Goal: Transaction & Acquisition: Subscribe to service/newsletter

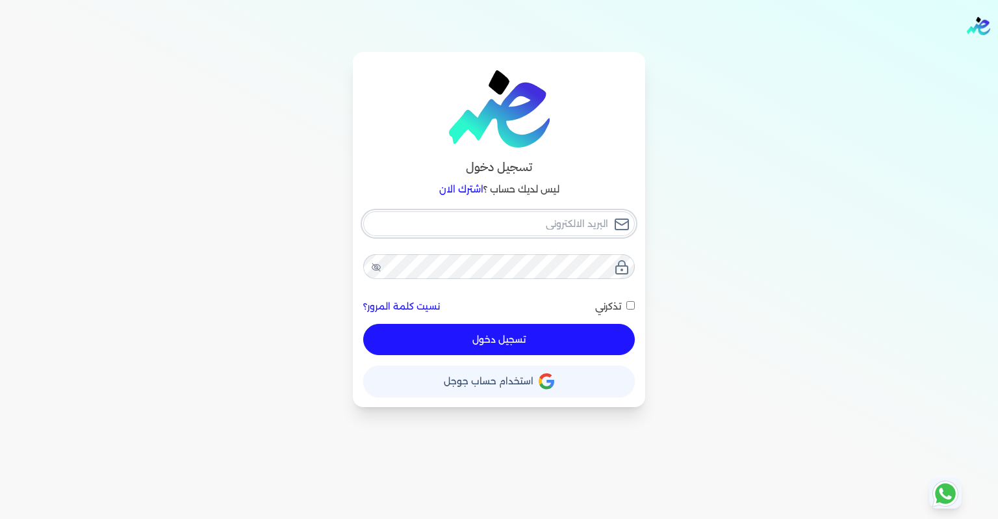
type input "[EMAIL_ADDRESS][DOMAIN_NAME]"
click at [501, 336] on button "تسجيل دخول" at bounding box center [499, 339] width 272 height 31
checkbox input "false"
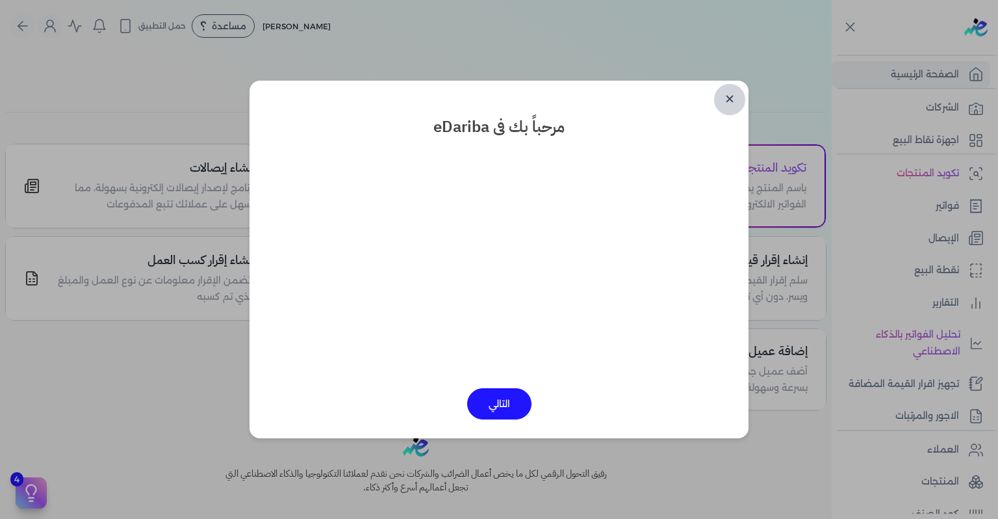
click at [731, 103] on link "✕" at bounding box center [729, 99] width 31 height 31
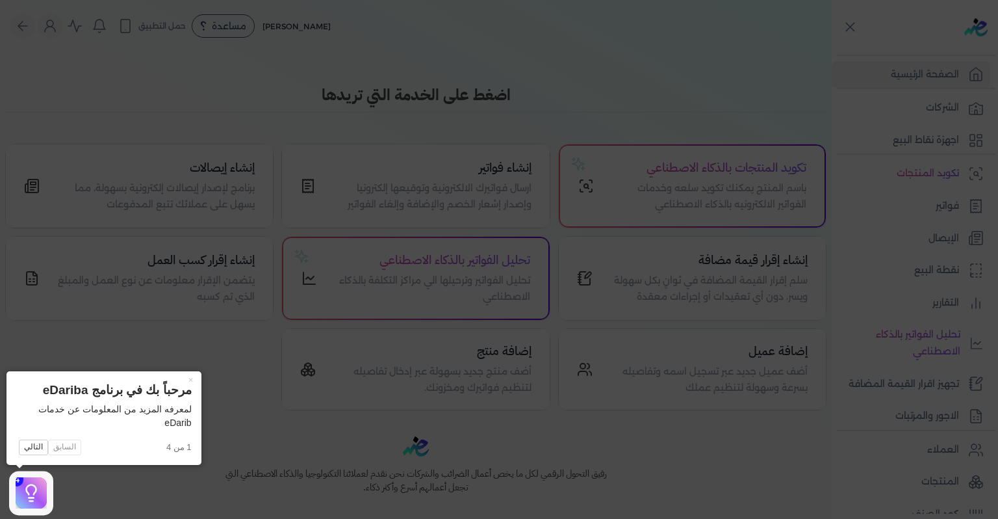
click at [387, 197] on icon at bounding box center [499, 259] width 998 height 519
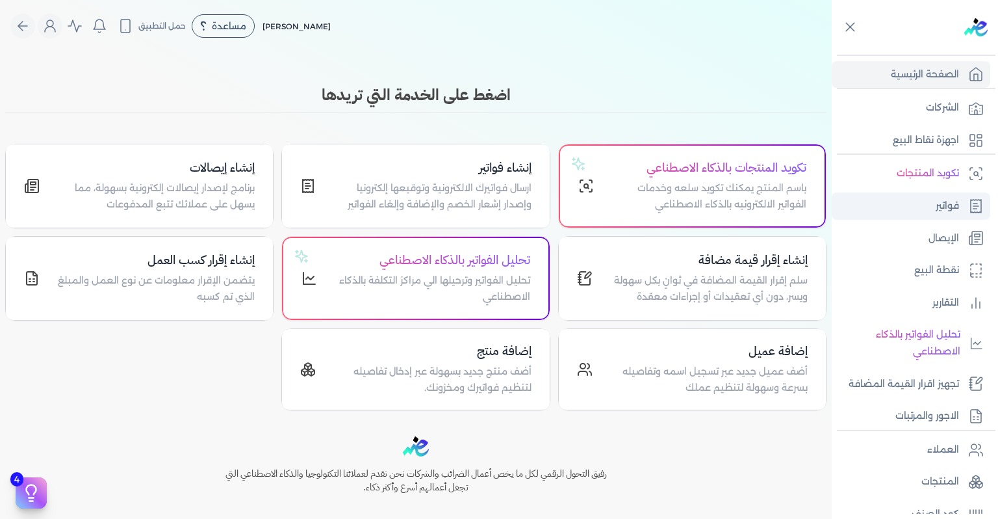
click at [952, 204] on p "فواتير" at bounding box center [947, 206] width 23 height 17
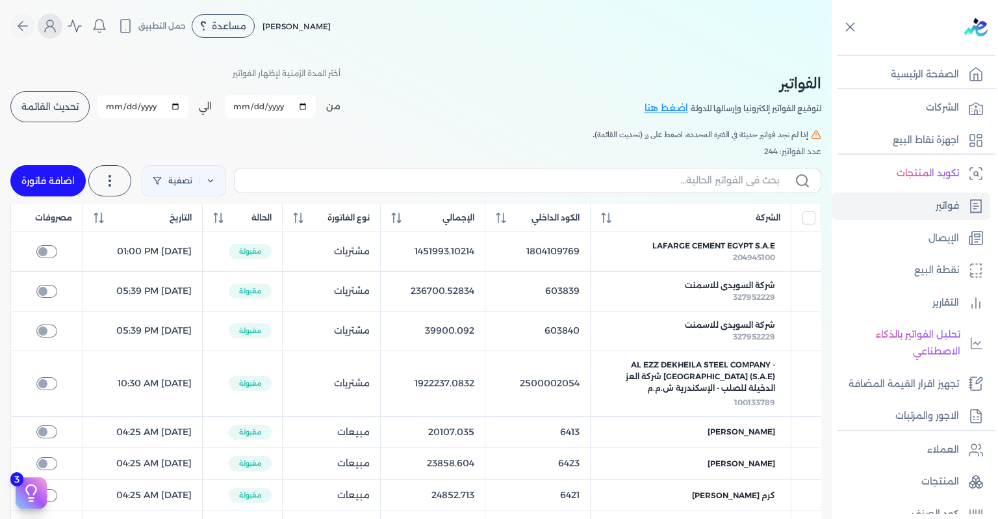
click at [52, 21] on circle "Global" at bounding box center [50, 23] width 7 height 7
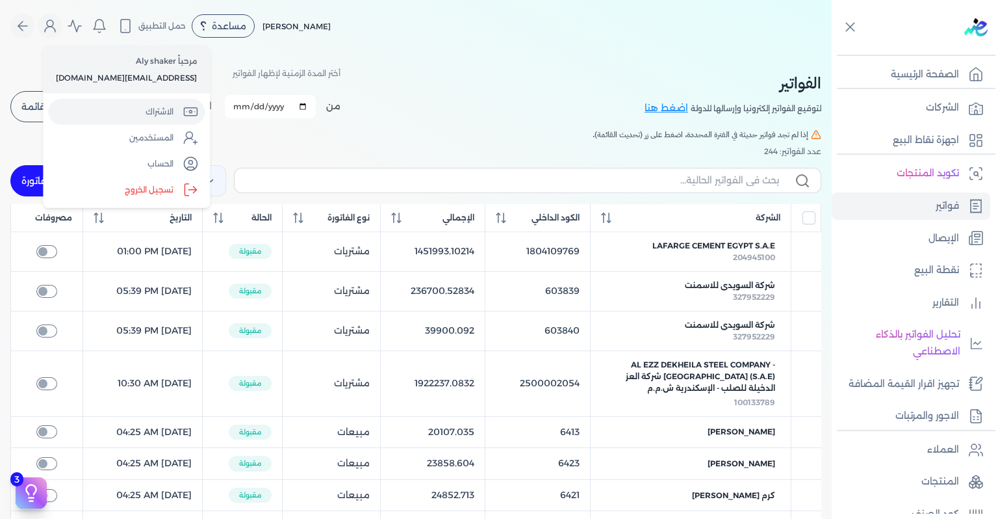
click at [115, 116] on link "الاشتراك" at bounding box center [126, 112] width 157 height 26
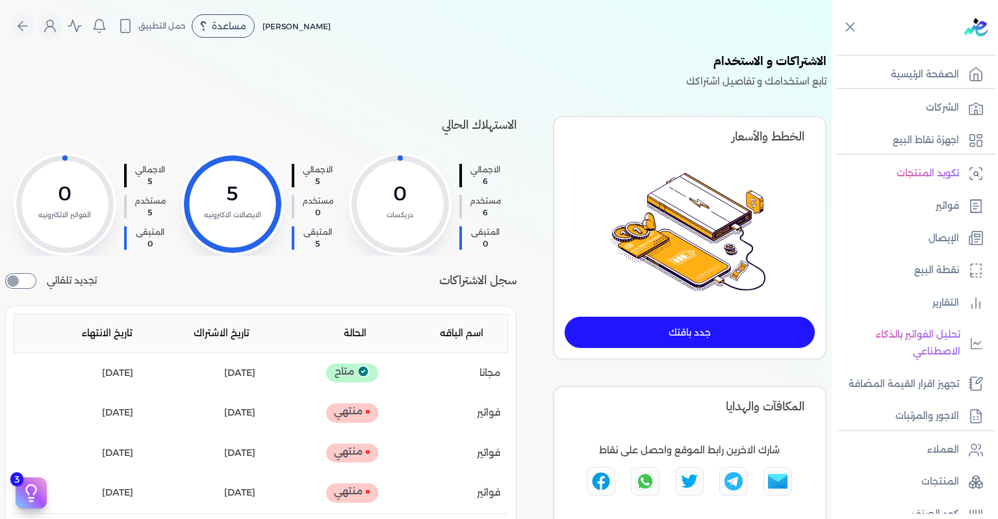
scroll to position [130, 0]
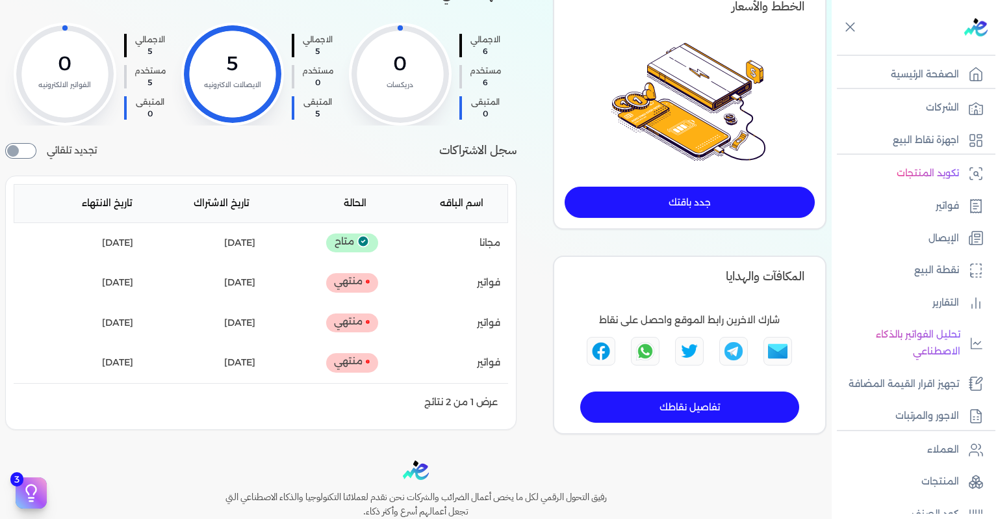
click at [670, 194] on link "جدد باقتك" at bounding box center [690, 202] width 250 height 31
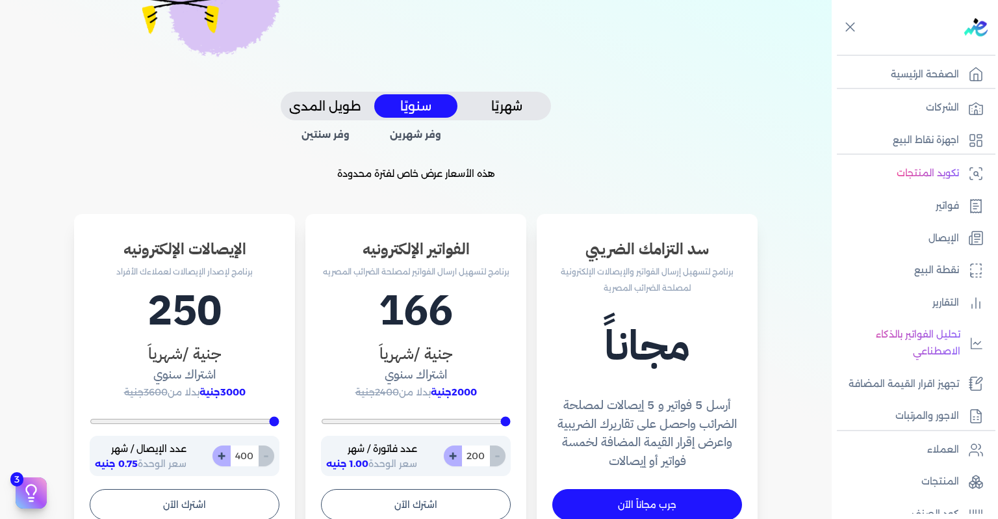
scroll to position [260, 0]
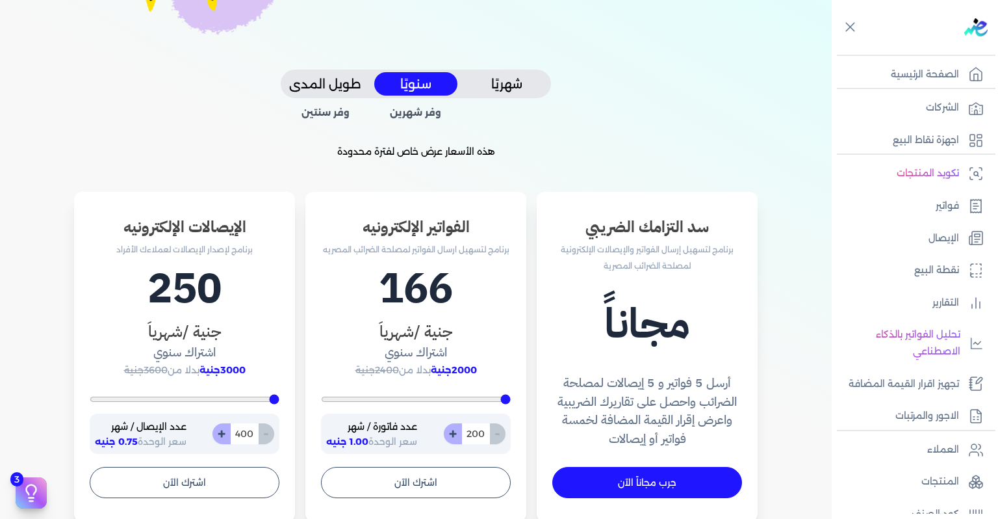
click at [496, 82] on button "شهريًا" at bounding box center [506, 84] width 83 height 24
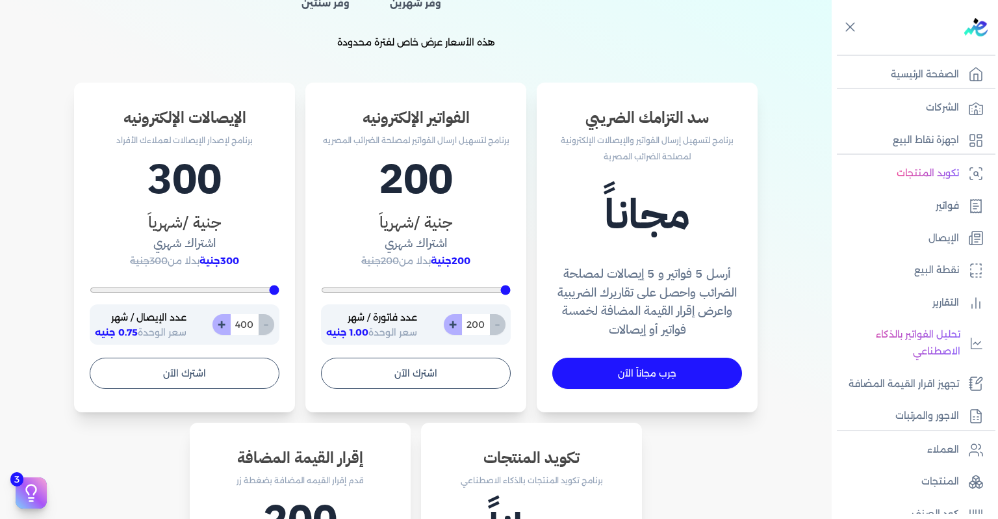
scroll to position [390, 0]
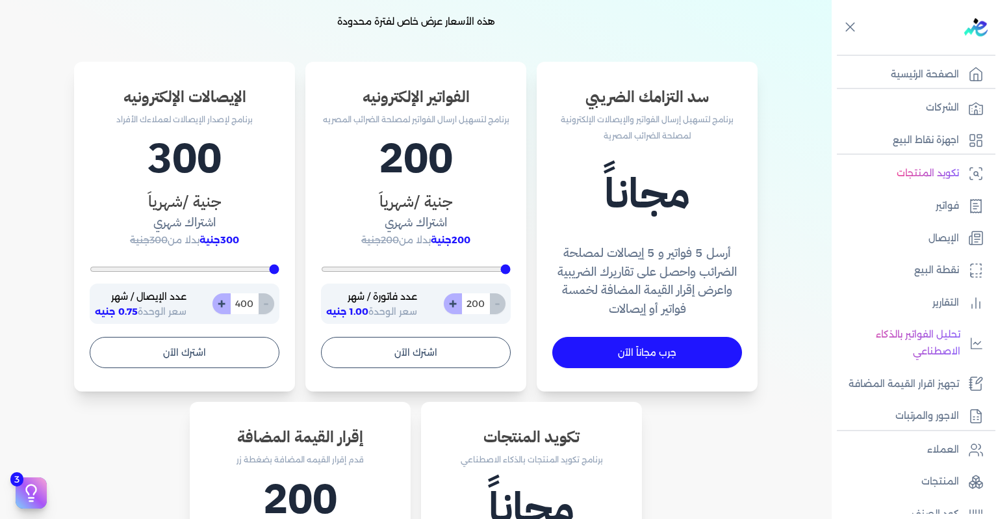
click at [458, 296] on button "+" at bounding box center [453, 303] width 18 height 21
type input "201"
click at [458, 296] on button "+" at bounding box center [453, 303] width 18 height 21
type input "202"
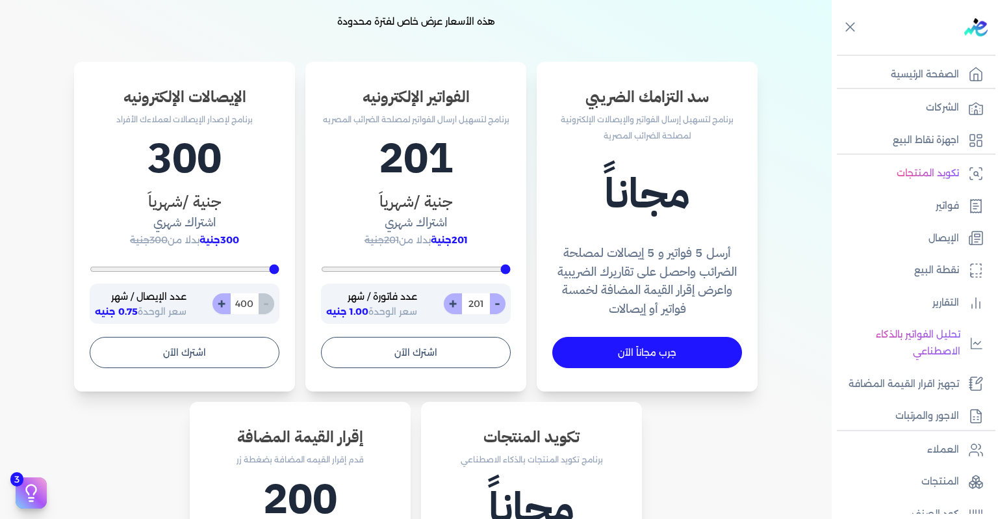
type input "202"
click at [473, 296] on input "202" at bounding box center [476, 303] width 29 height 21
type input "200"
type input "3"
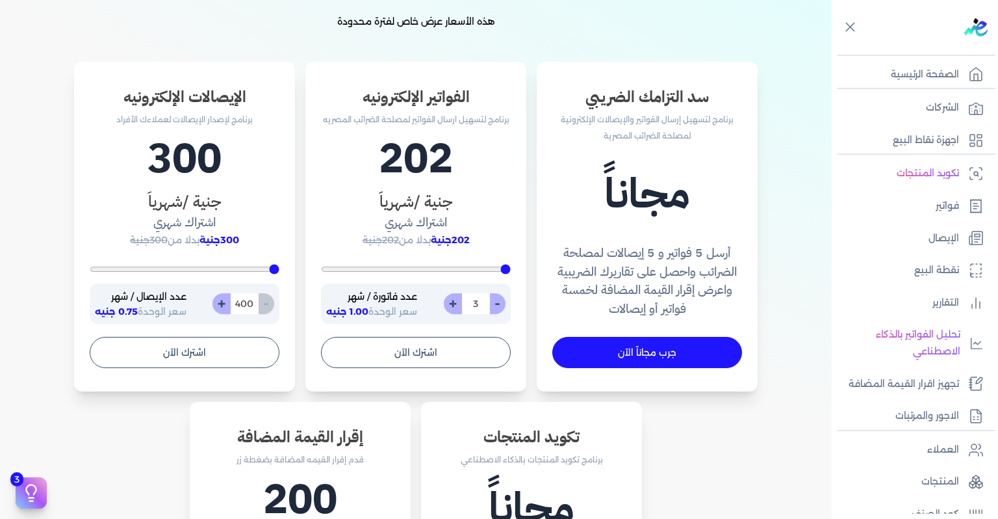
type input "200"
type input "30"
type input "300"
click at [454, 302] on button "+" at bounding box center [453, 303] width 18 height 21
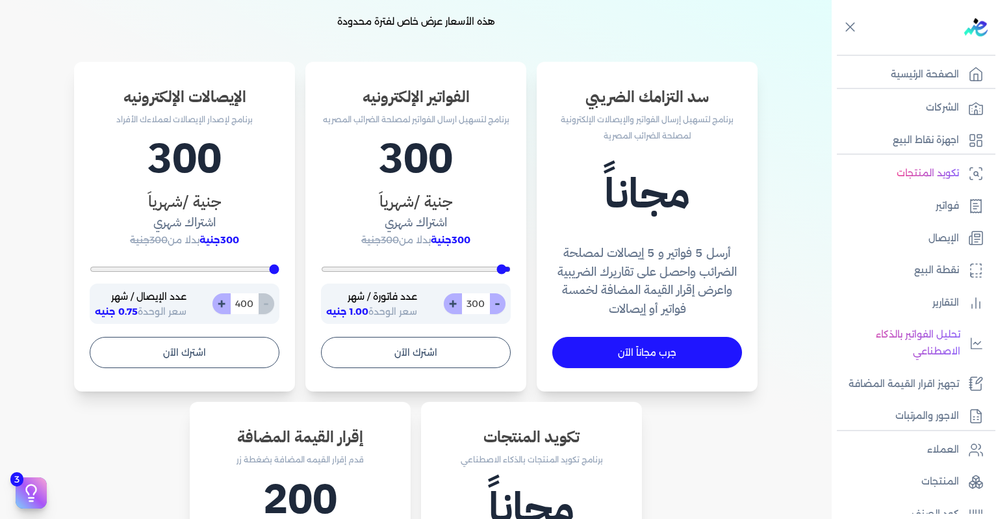
type input "301"
click at [502, 303] on button "-" at bounding box center [497, 303] width 16 height 21
type input "300"
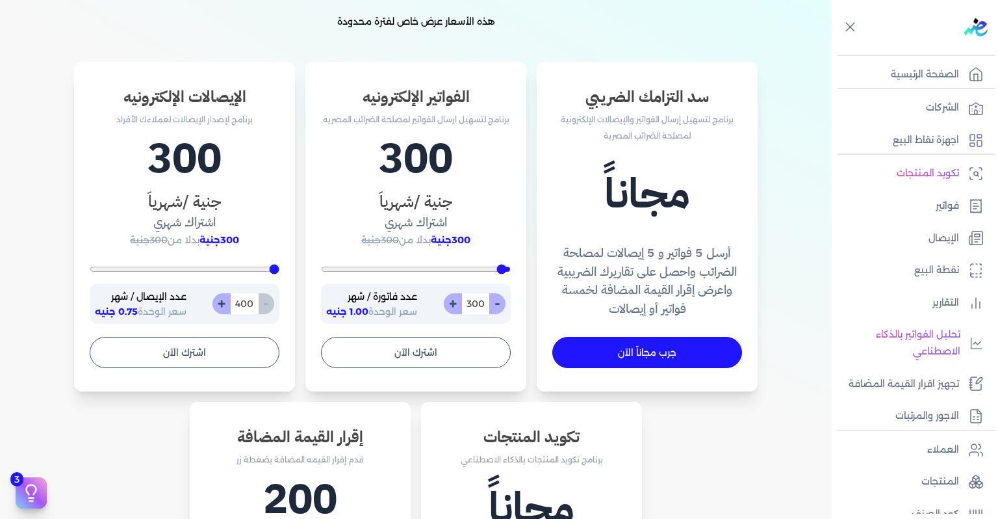
click at [502, 302] on button "-" at bounding box center [497, 303] width 16 height 21
type input "299"
click at [460, 307] on button "+" at bounding box center [453, 303] width 18 height 21
type input "300"
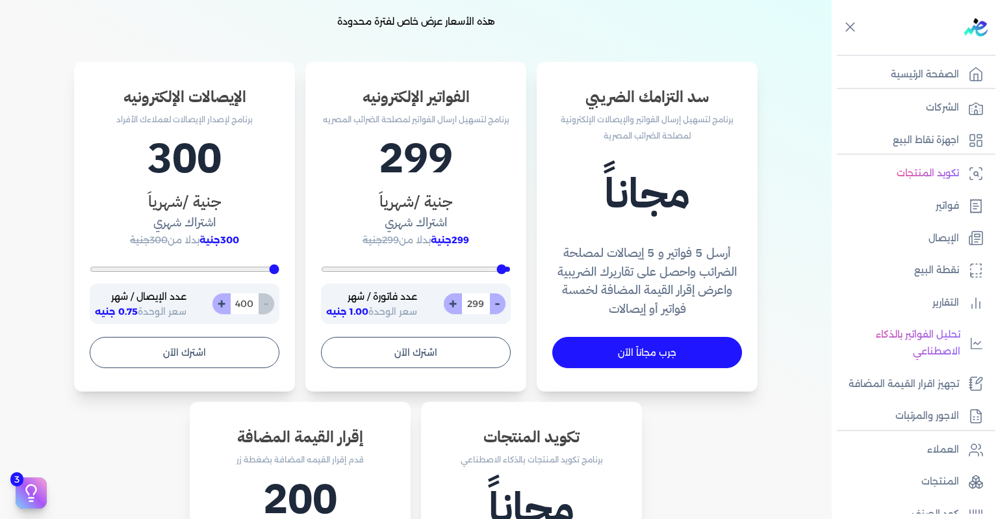
type input "300"
click at [460, 307] on button "+" at bounding box center [453, 303] width 18 height 21
type input "301"
click at [460, 307] on button "+" at bounding box center [453, 303] width 18 height 21
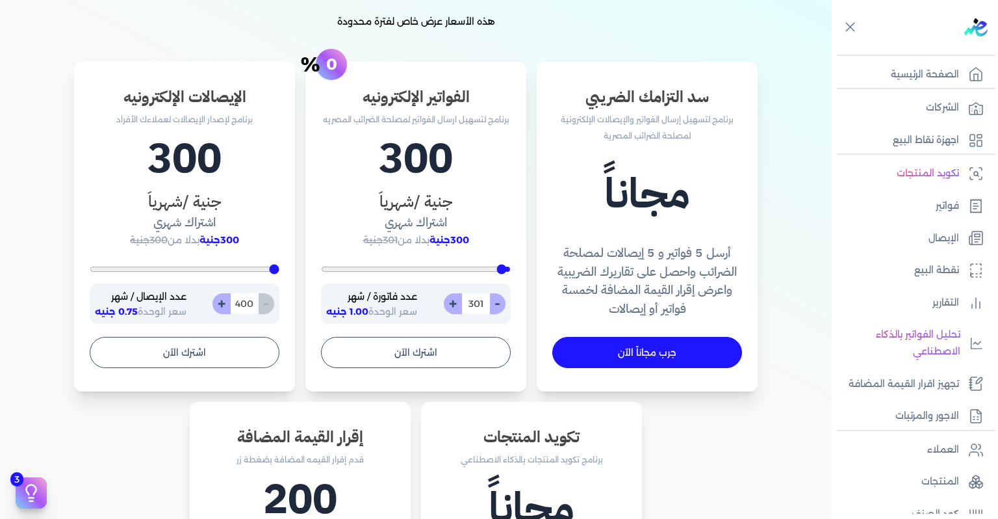
type input "302"
click at [460, 307] on button "+" at bounding box center [453, 303] width 18 height 21
type input "303"
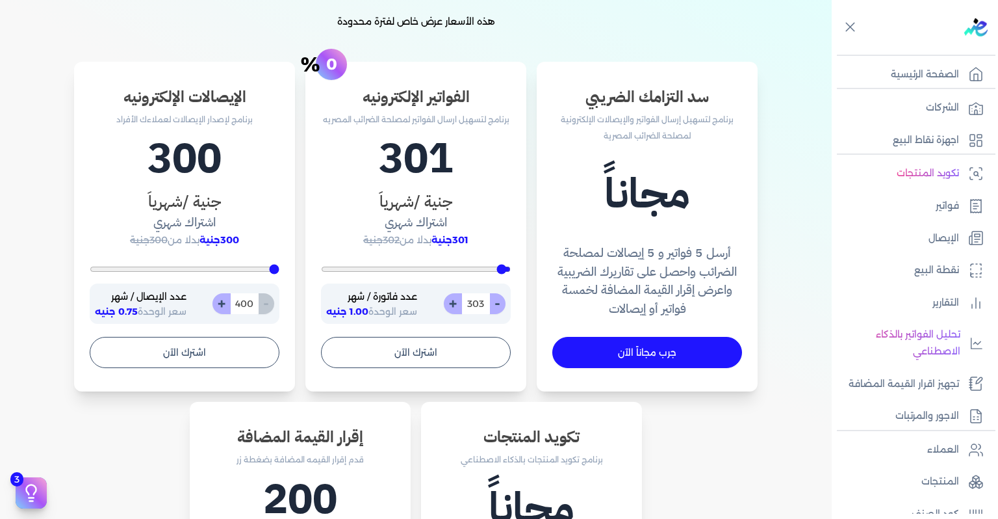
click at [460, 307] on button "+" at bounding box center [453, 303] width 18 height 21
type input "304"
click at [460, 307] on button "+" at bounding box center [453, 303] width 18 height 21
type input "305"
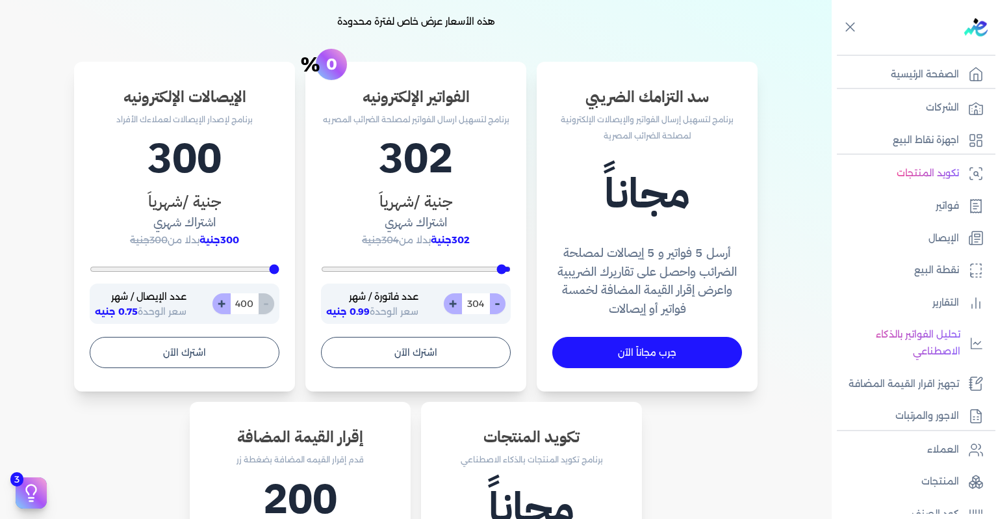
type input "305"
click at [474, 303] on input "305" at bounding box center [476, 303] width 29 height 21
type input "200"
type input "3"
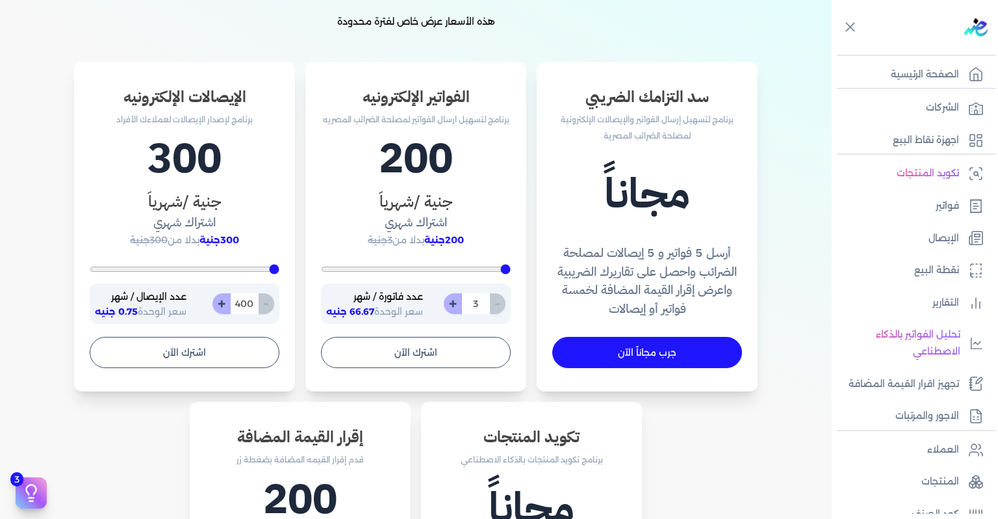
type input "200"
type input "35"
type input "350"
click at [454, 300] on button "+" at bounding box center [453, 303] width 18 height 21
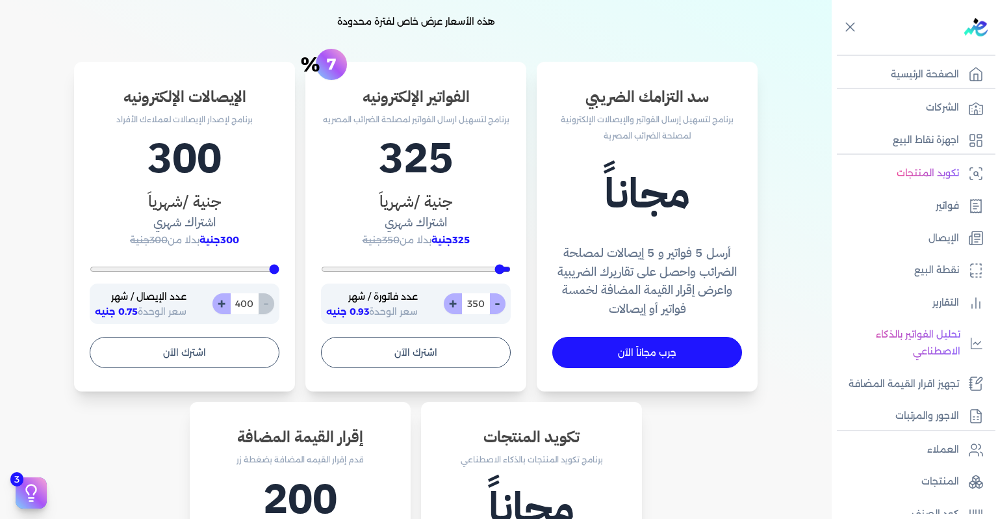
type input "351"
click at [454, 300] on button "+" at bounding box center [453, 303] width 18 height 21
type input "352"
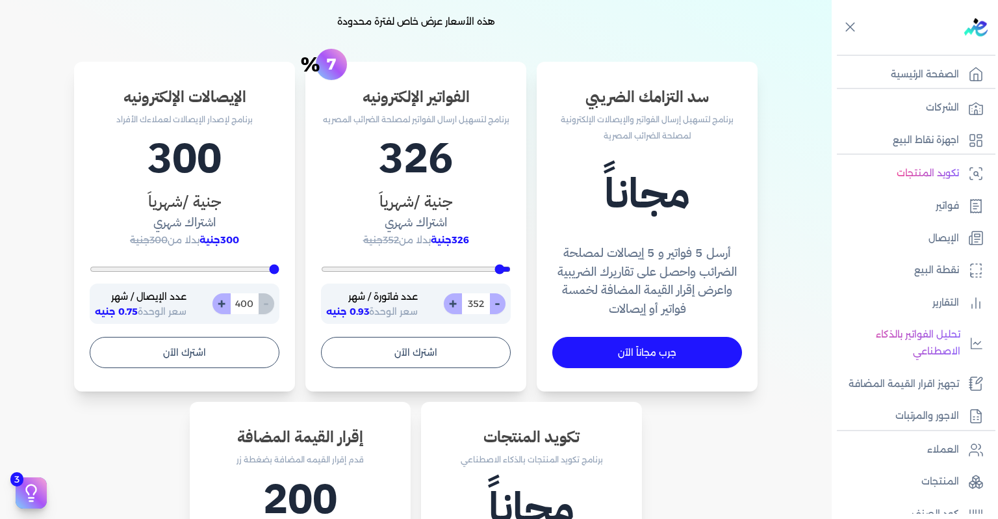
click at [454, 300] on button "+" at bounding box center [453, 303] width 18 height 21
type input "353"
click at [454, 300] on button "+" at bounding box center [453, 303] width 18 height 21
type input "354"
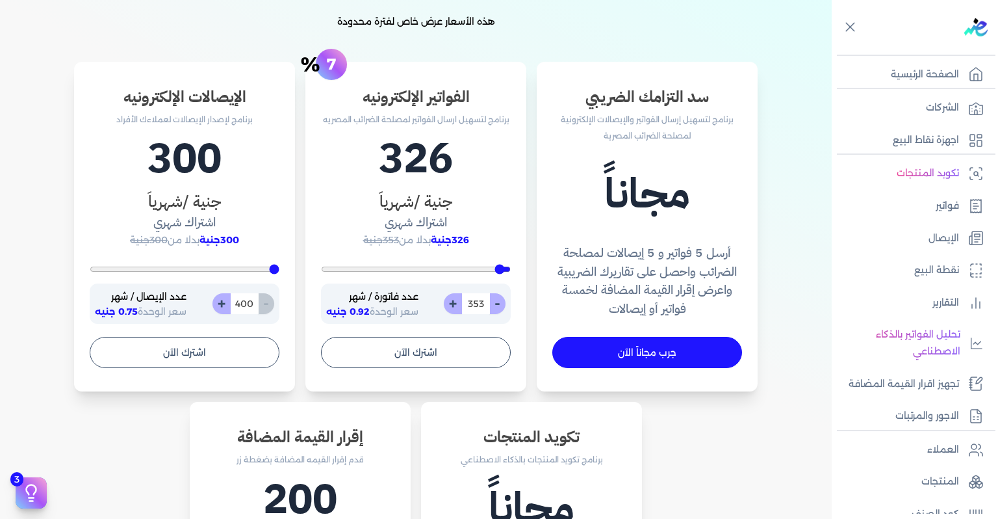
type input "354"
click at [454, 300] on button "+" at bounding box center [453, 303] width 18 height 21
type input "355"
click at [454, 300] on button "+" at bounding box center [453, 303] width 18 height 21
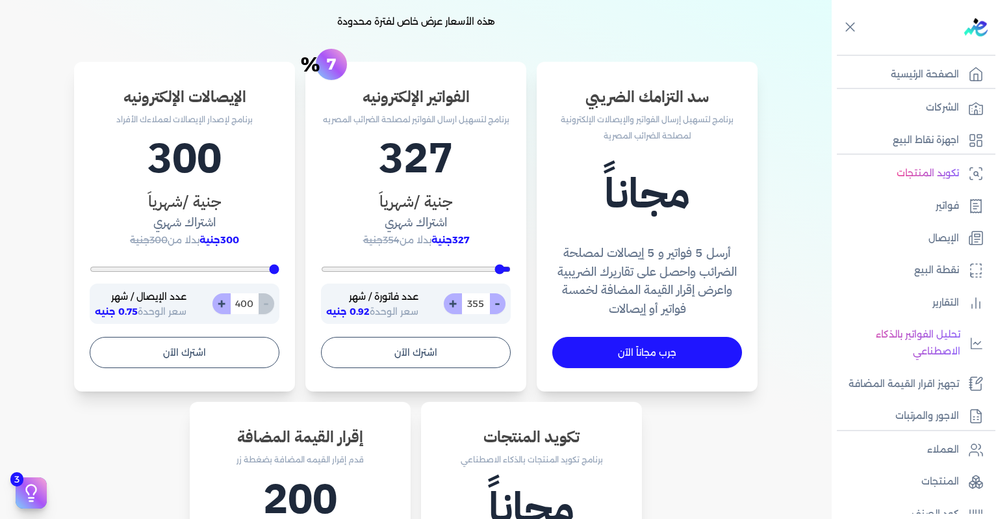
type input "356"
click at [454, 300] on button "+" at bounding box center [453, 303] width 18 height 21
type input "357"
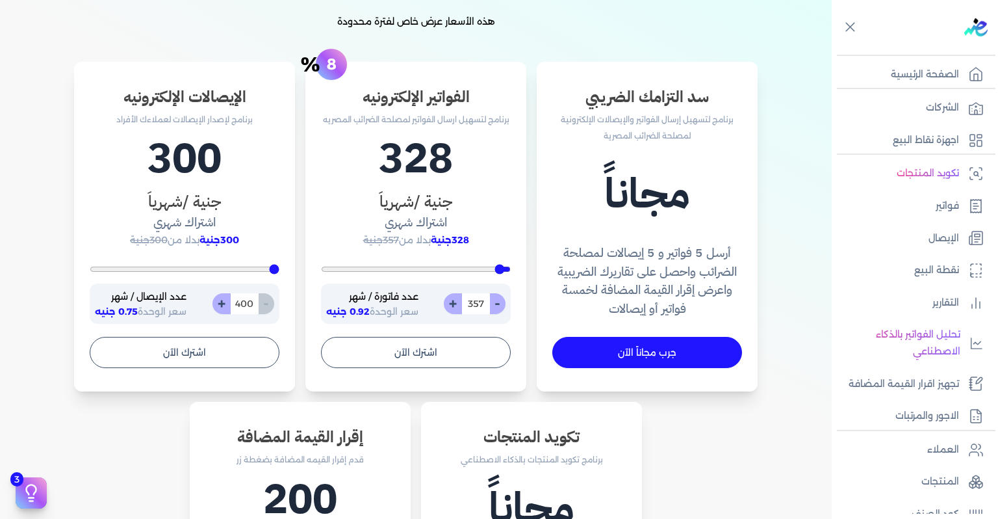
click at [454, 300] on button "+" at bounding box center [453, 303] width 18 height 21
type input "358"
click at [454, 300] on button "+" at bounding box center [453, 303] width 18 height 21
type input "359"
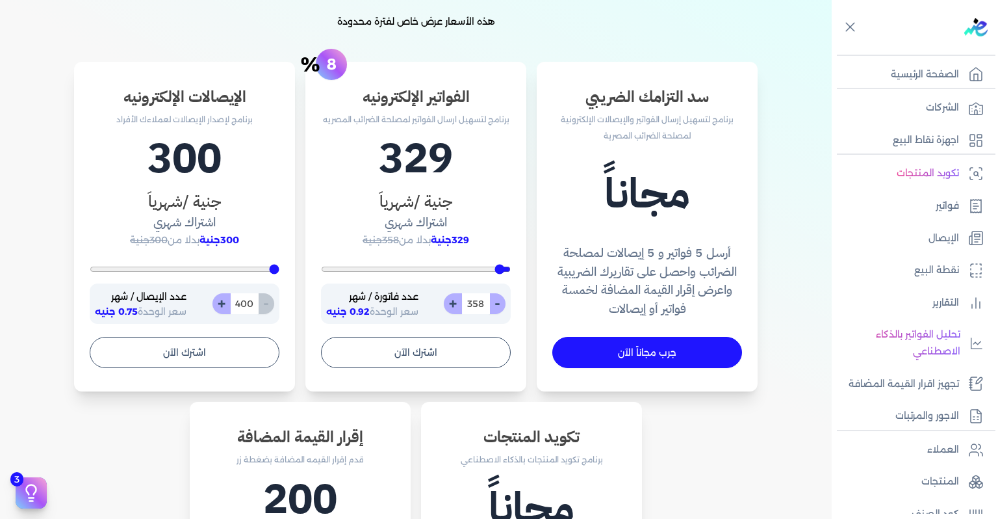
type input "359"
click at [454, 300] on button "+" at bounding box center [453, 303] width 18 height 21
type input "360"
click at [454, 300] on button "+" at bounding box center [453, 303] width 18 height 21
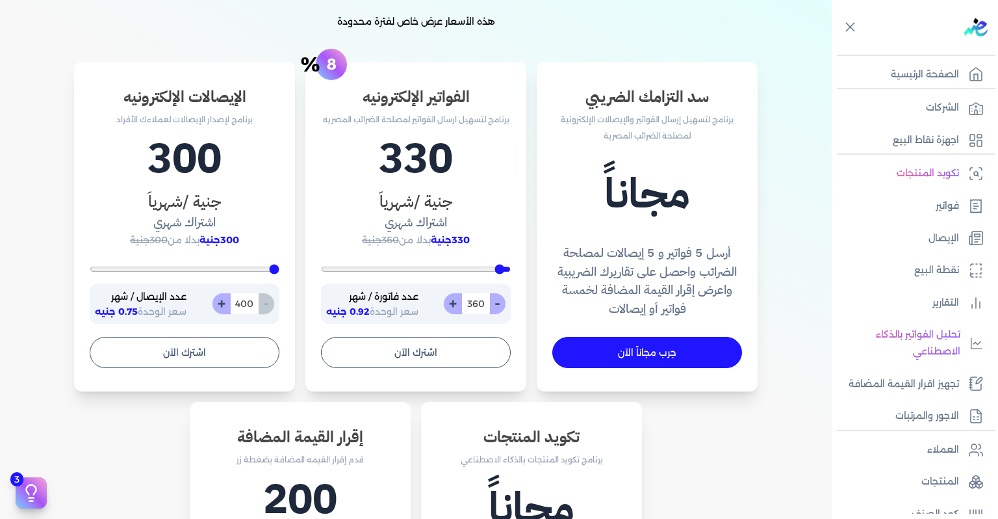
type input "361"
click at [454, 300] on button "+" at bounding box center [453, 303] width 18 height 21
type input "362"
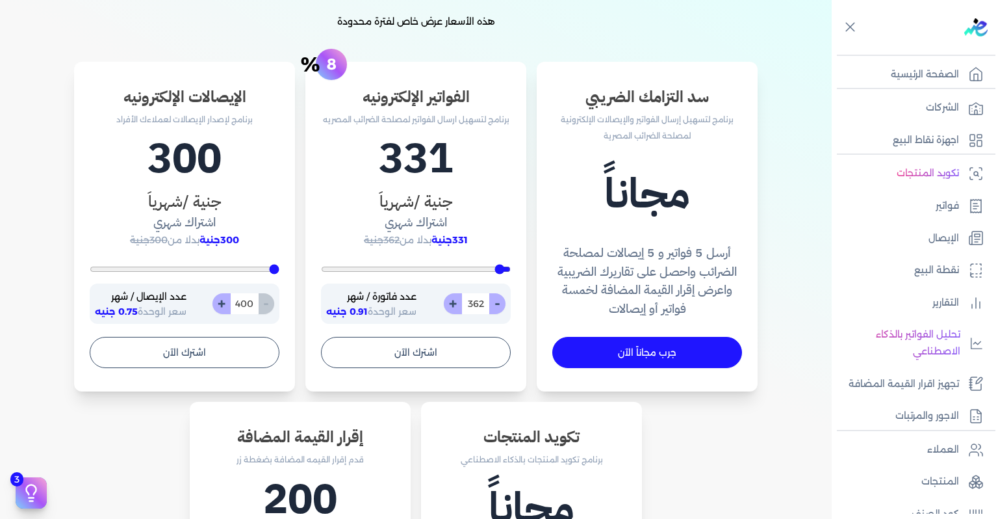
click at [500, 306] on button "-" at bounding box center [497, 303] width 16 height 21
type input "361"
click at [504, 306] on button "-" at bounding box center [497, 303] width 16 height 21
type input "360"
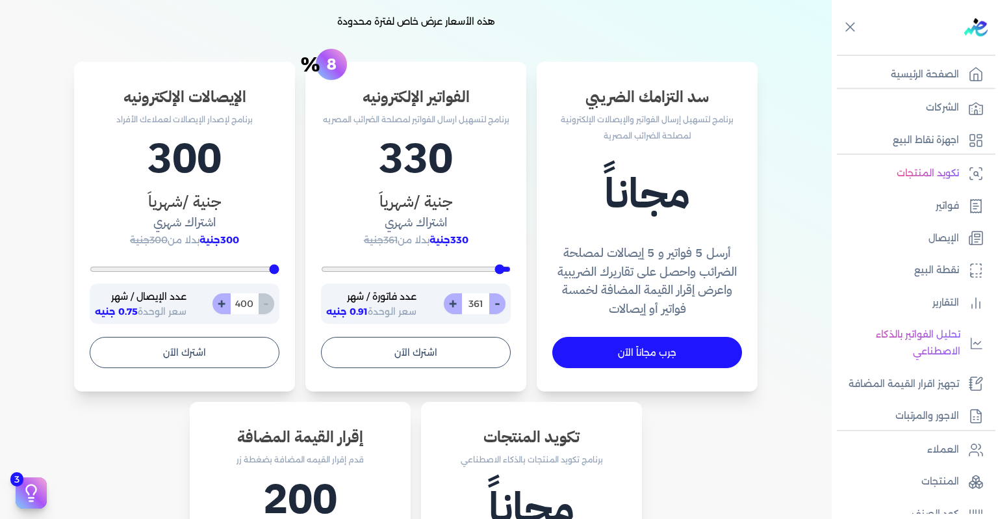
type input "360"
click at [504, 306] on button "-" at bounding box center [497, 303] width 16 height 21
type input "359"
click at [504, 306] on button "-" at bounding box center [497, 303] width 16 height 21
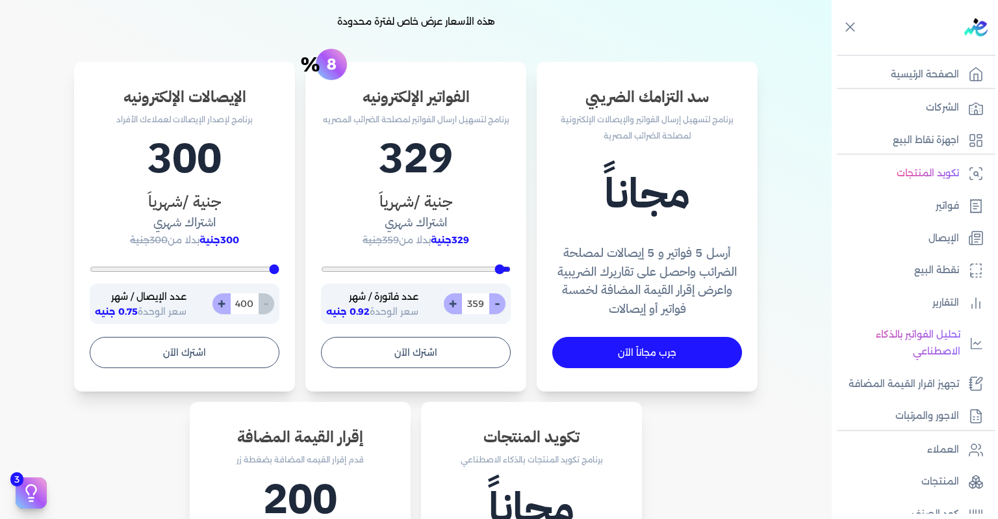
type input "358"
click at [504, 306] on button "-" at bounding box center [497, 303] width 16 height 21
type input "357"
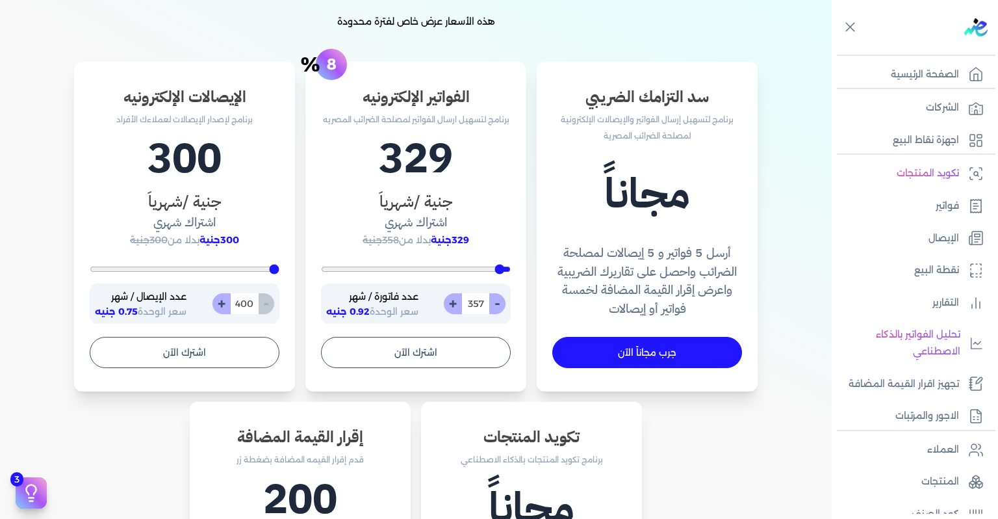
click at [504, 306] on button "-" at bounding box center [497, 303] width 16 height 21
type input "356"
click at [468, 302] on input "356" at bounding box center [476, 303] width 29 height 21
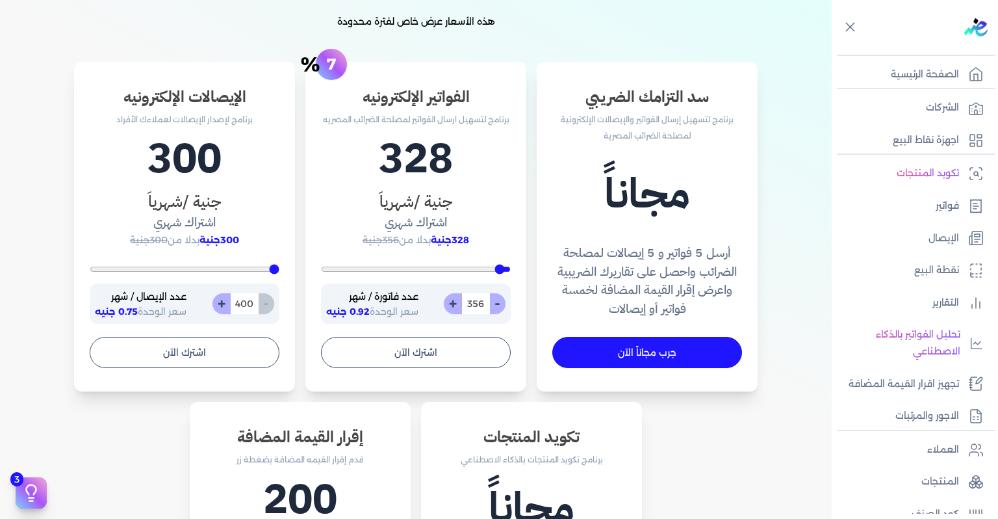
click at [468, 302] on input "356" at bounding box center [476, 303] width 29 height 21
click at [476, 306] on input "356" at bounding box center [476, 303] width 29 height 21
type input "200"
type input "3"
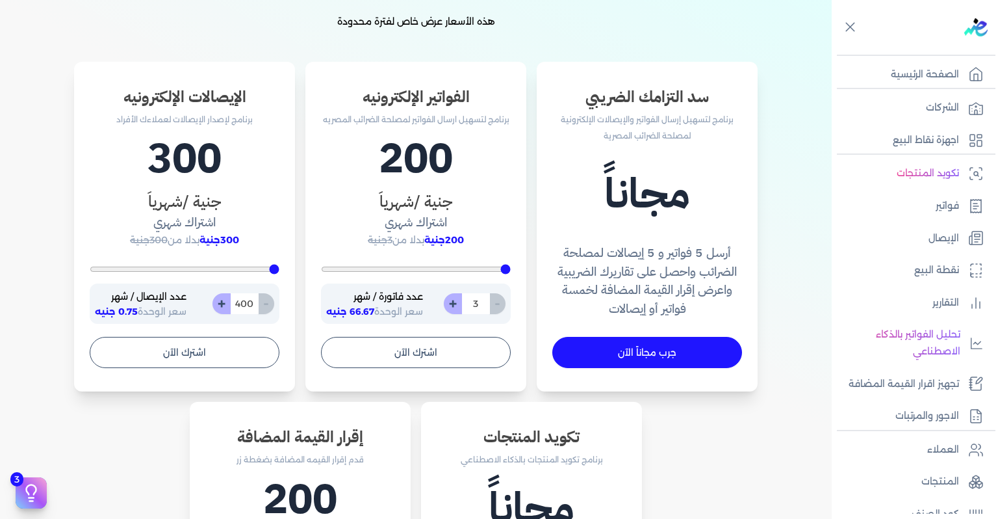
type input "200"
type input "30"
type input "300"
click at [415, 348] on button "اشترك الآن" at bounding box center [416, 352] width 190 height 31
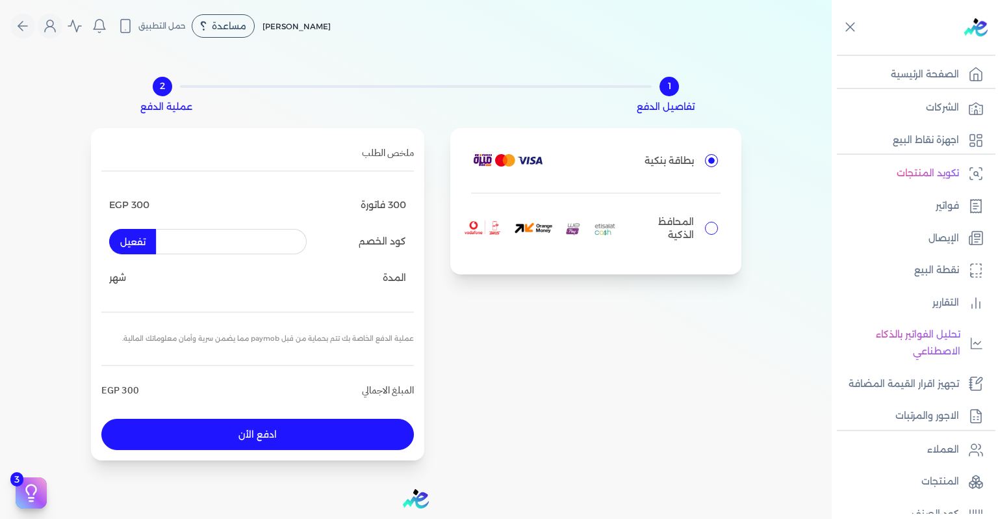
click at [671, 228] on p "المحافظ الذكية" at bounding box center [663, 228] width 60 height 26
click at [705, 228] on input "المحافظ الذكية" at bounding box center [711, 228] width 13 height 13
radio input "true"
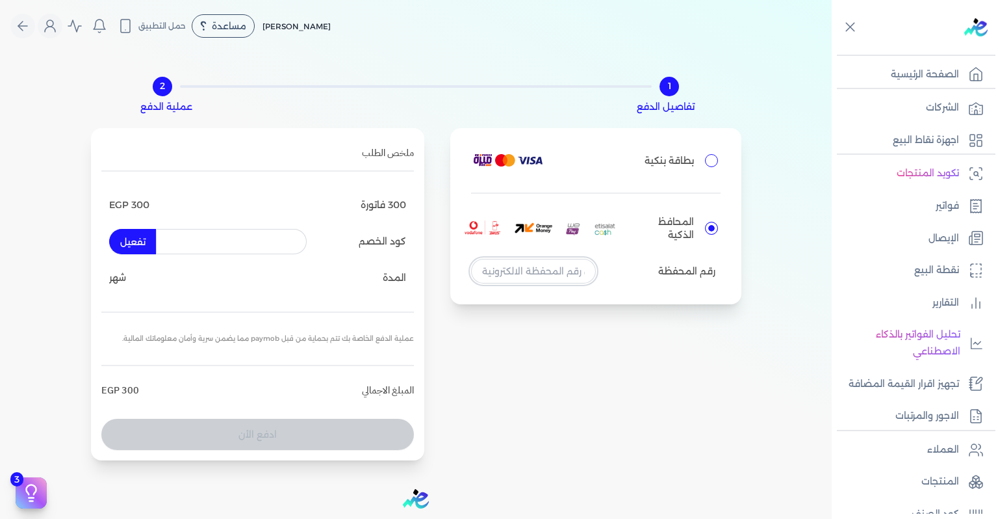
click at [527, 274] on input "tel" at bounding box center [533, 271] width 125 height 25
type input "01003660192"
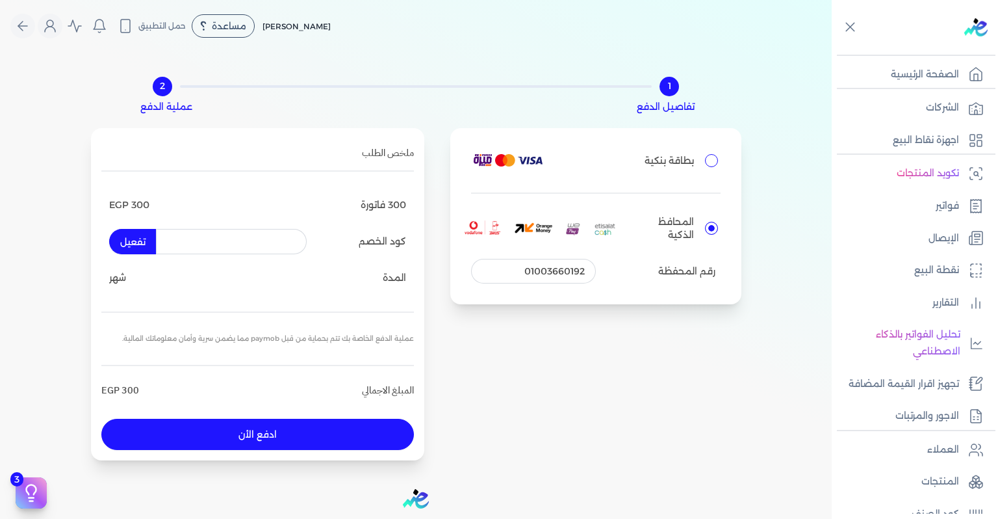
click at [272, 428] on button "ادفع الأن" at bounding box center [257, 434] width 313 height 31
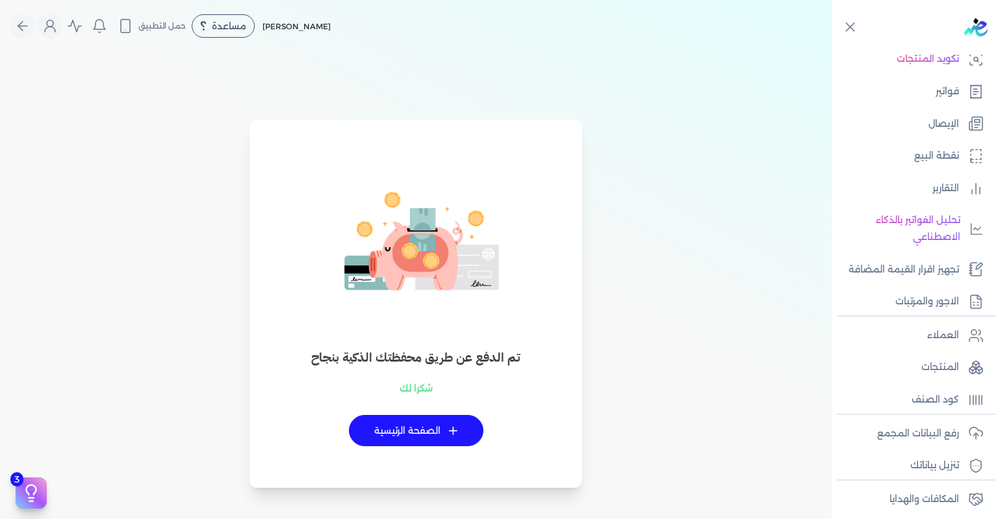
scroll to position [181, 0]
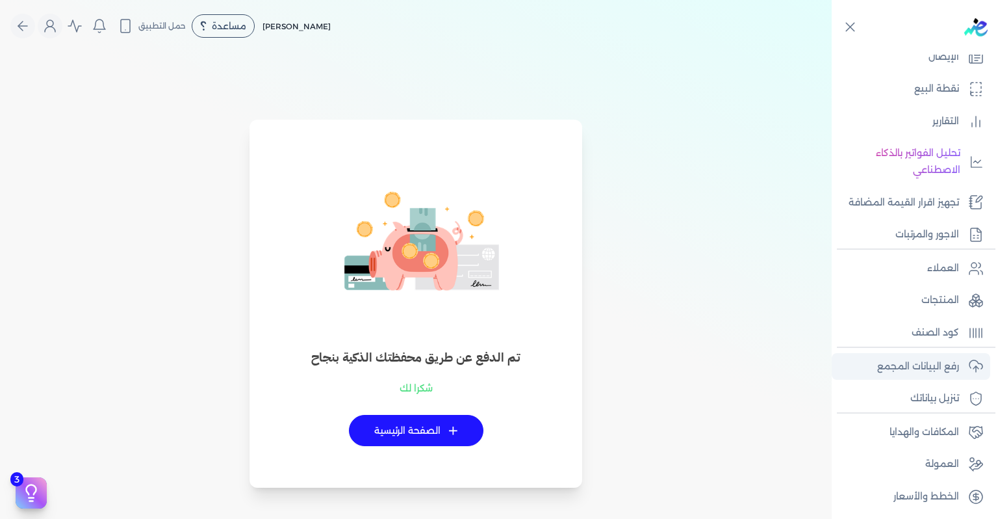
click at [934, 358] on p "رفع البيانات المجمع" at bounding box center [919, 366] width 82 height 17
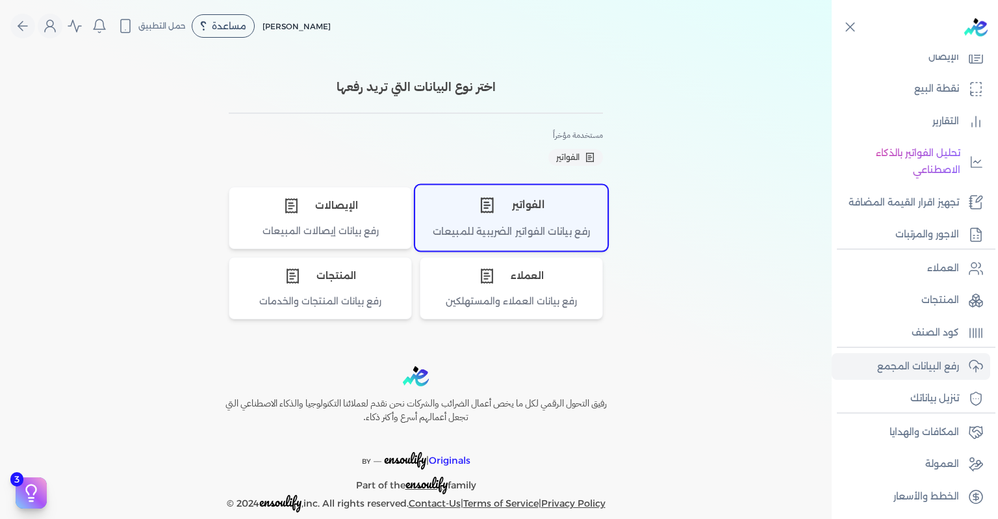
click at [512, 225] on div "رفع بيانات الفواتير الضريبية للمبيعات" at bounding box center [511, 236] width 191 height 25
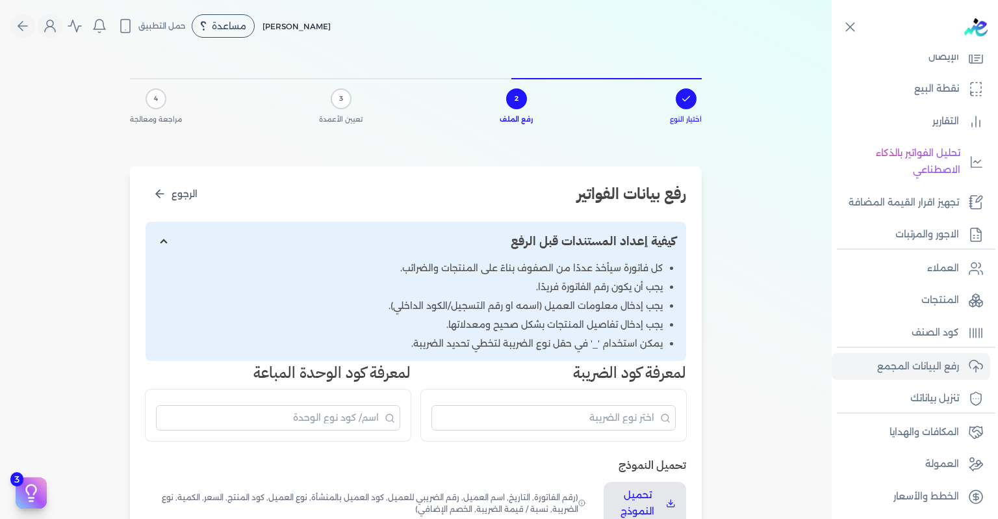
scroll to position [390, 0]
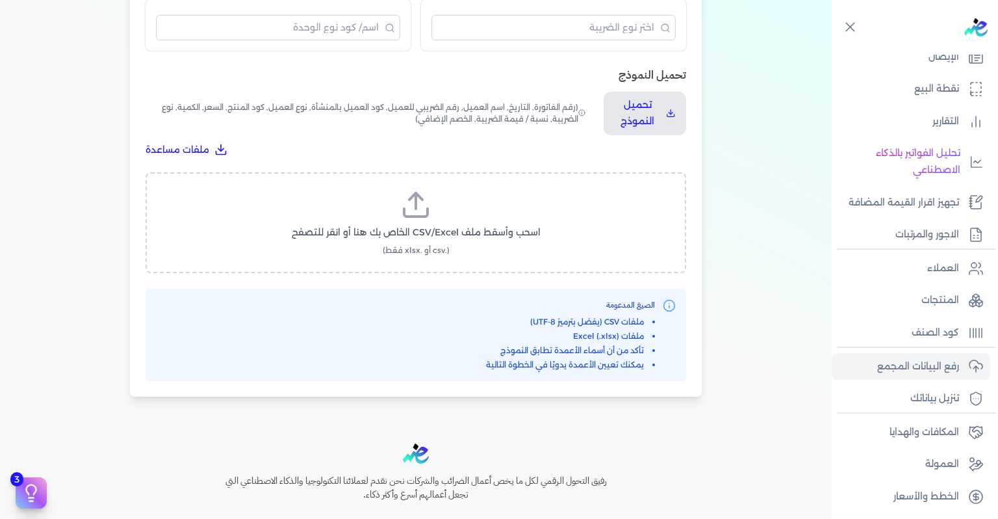
click at [447, 230] on span "اسحب وأسقط ملف CSV/Excel الخاص بك هنا أو انقر للتصفح" at bounding box center [416, 233] width 249 height 14
click at [0, 0] on input "اسحب وأسقط ملف CSV/Excel الخاص بك هنا أو انقر للتصفح (.csv أو .xlsx فقط)" at bounding box center [0, 0] width 0 height 0
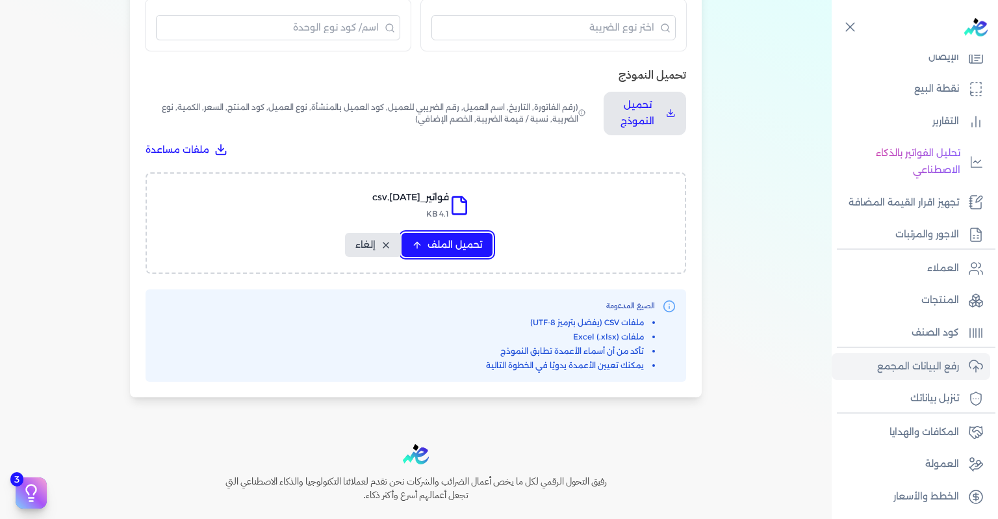
click at [453, 250] on span "تحميل الملف" at bounding box center [455, 245] width 55 height 14
select select "رقم الفاتورة"
select select "التاريخ"
select select "أسم العميل"
select select "الرقم الضريبي"
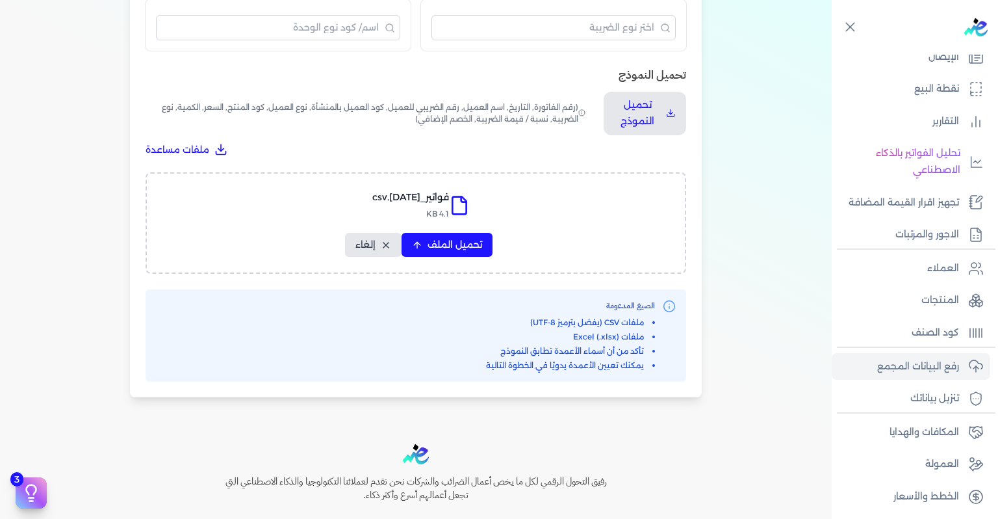
select select "نوع العميل"
select select "سيريال المنتج"
select select "السعر"
select select "الكمية"
select select "نوع الضريبة"
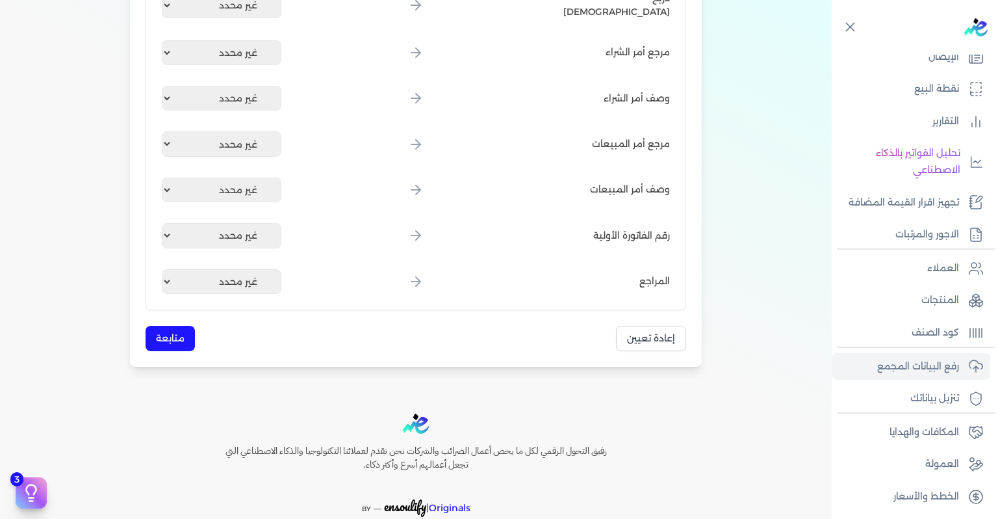
scroll to position [1659, 0]
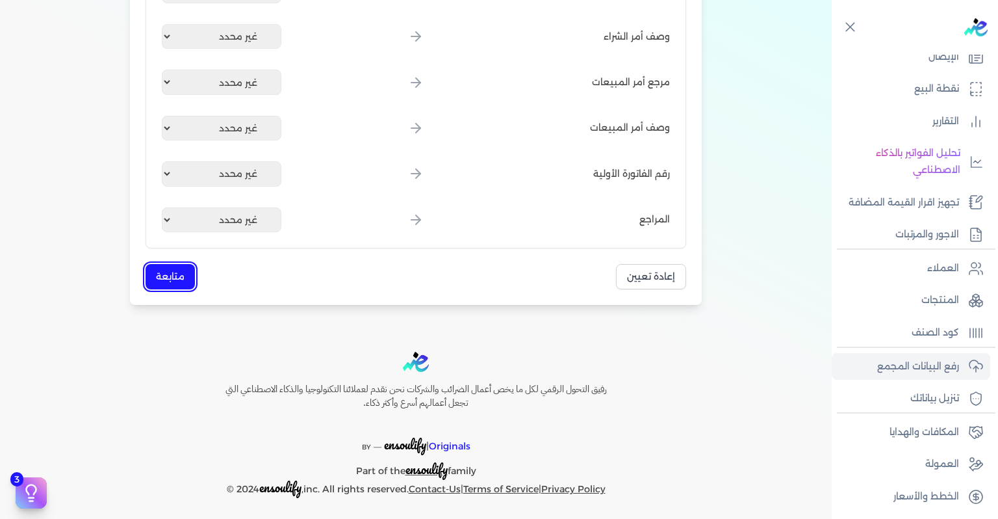
click at [151, 276] on button "متابعة" at bounding box center [170, 276] width 49 height 25
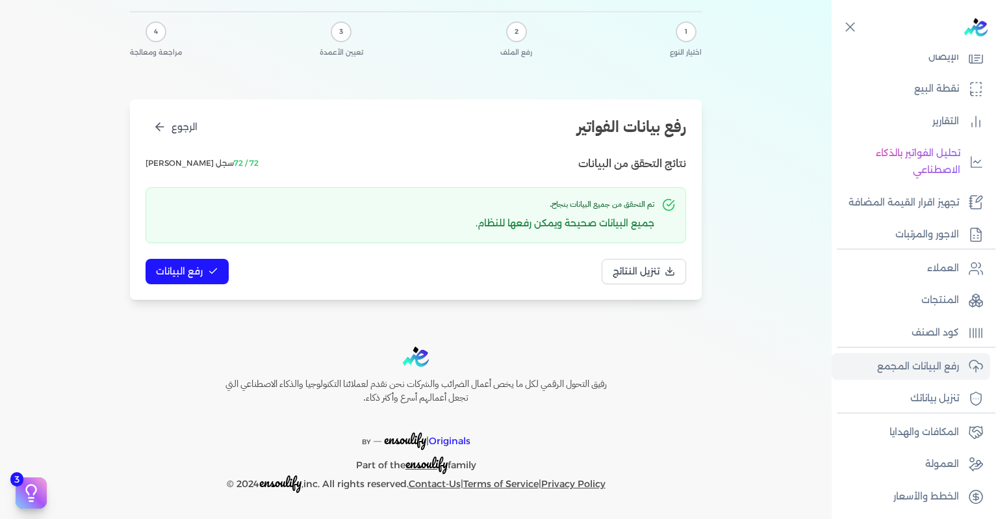
scroll to position [0, 0]
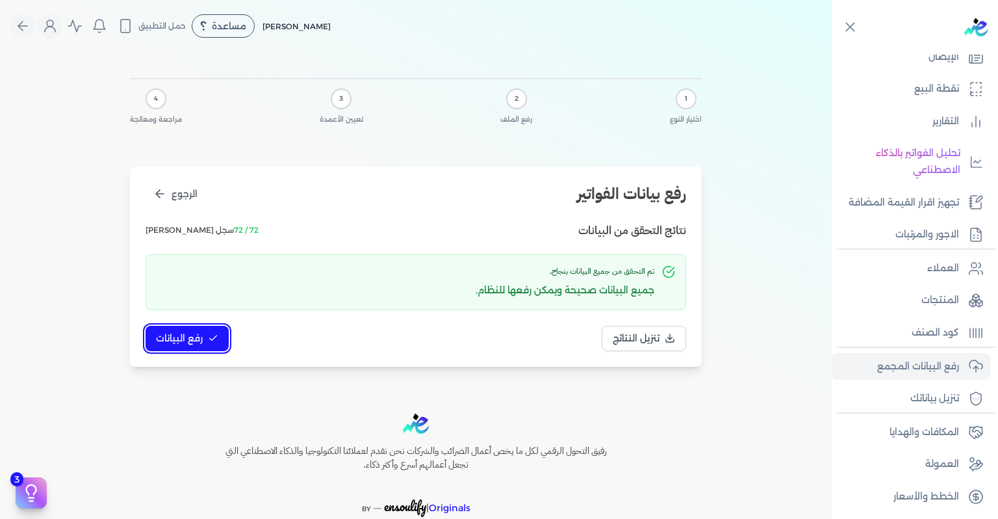
click at [189, 329] on button "رفع البيانات" at bounding box center [187, 338] width 83 height 25
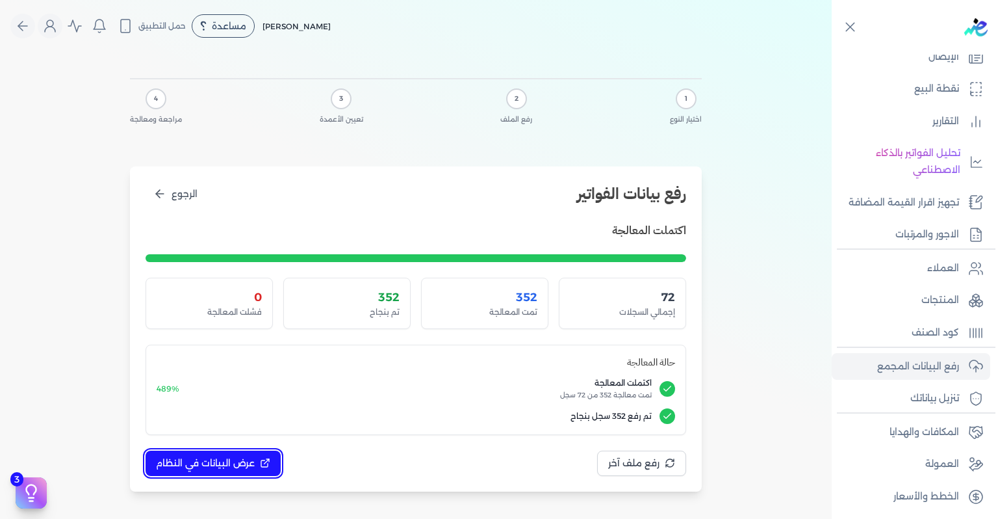
click at [237, 469] on span "عرض البيانات في النظام" at bounding box center [205, 463] width 99 height 14
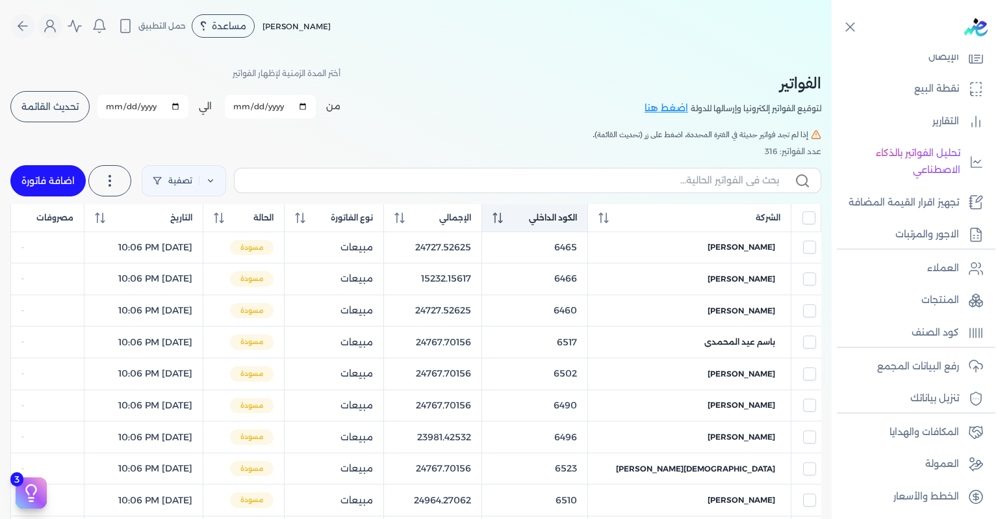
click at [588, 209] on th "الكود الداخلي" at bounding box center [535, 218] width 107 height 28
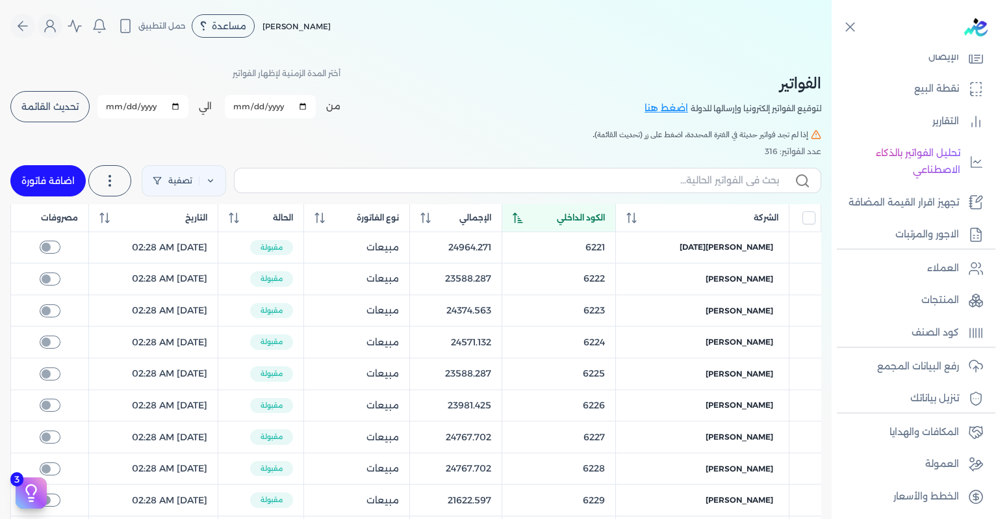
click at [606, 210] on th "الكود الداخلي" at bounding box center [559, 218] width 114 height 28
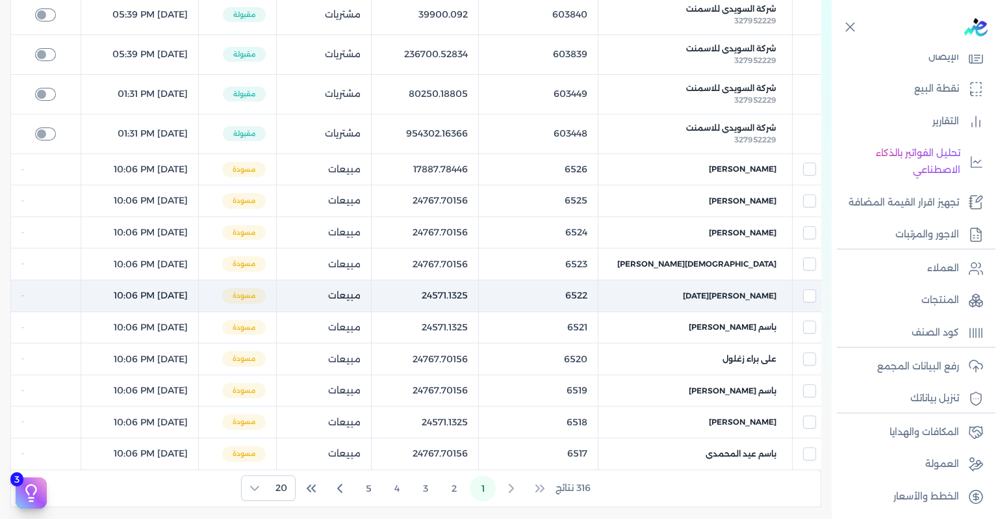
scroll to position [520, 0]
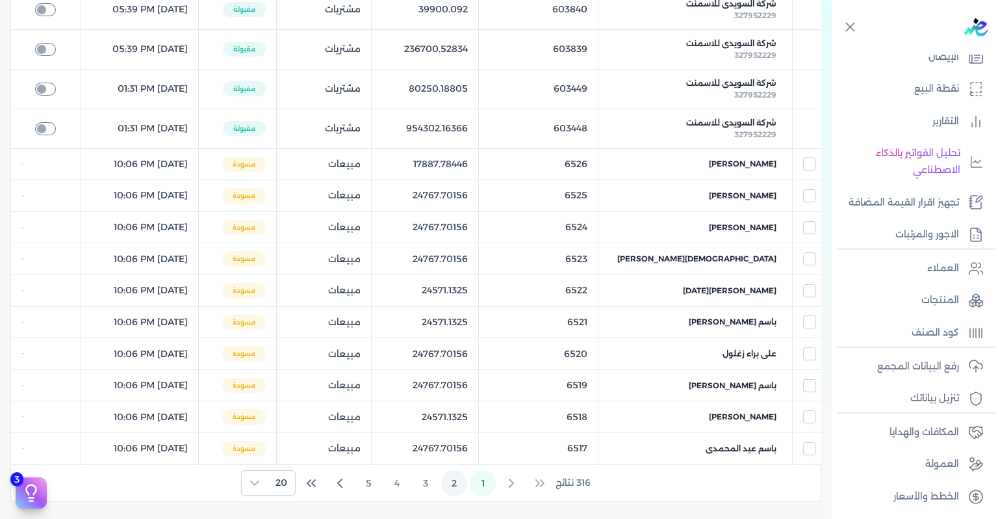
click at [447, 483] on button "2" at bounding box center [454, 483] width 26 height 26
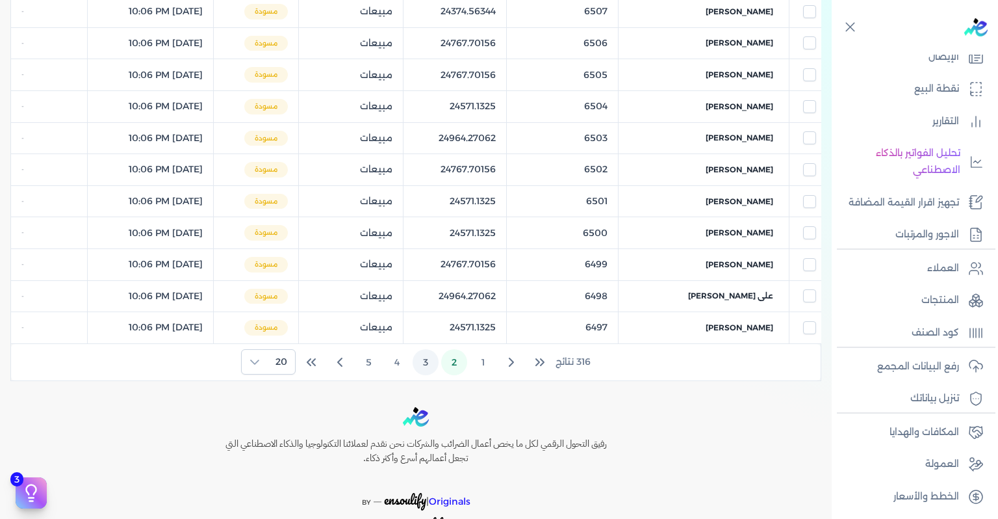
click at [429, 356] on button "3" at bounding box center [426, 362] width 26 height 26
click at [402, 360] on button "4" at bounding box center [397, 362] width 26 height 26
click at [395, 362] on button "5" at bounding box center [397, 362] width 26 height 26
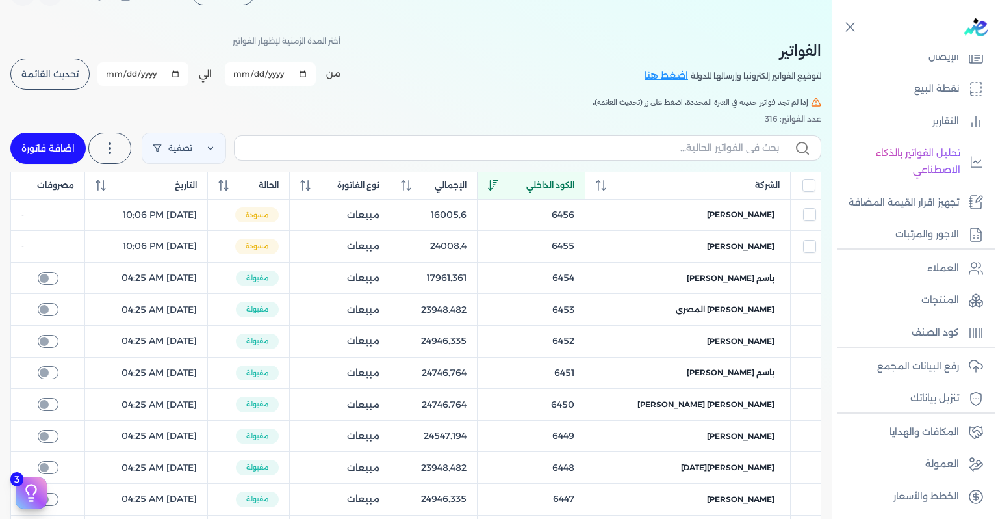
scroll to position [0, 0]
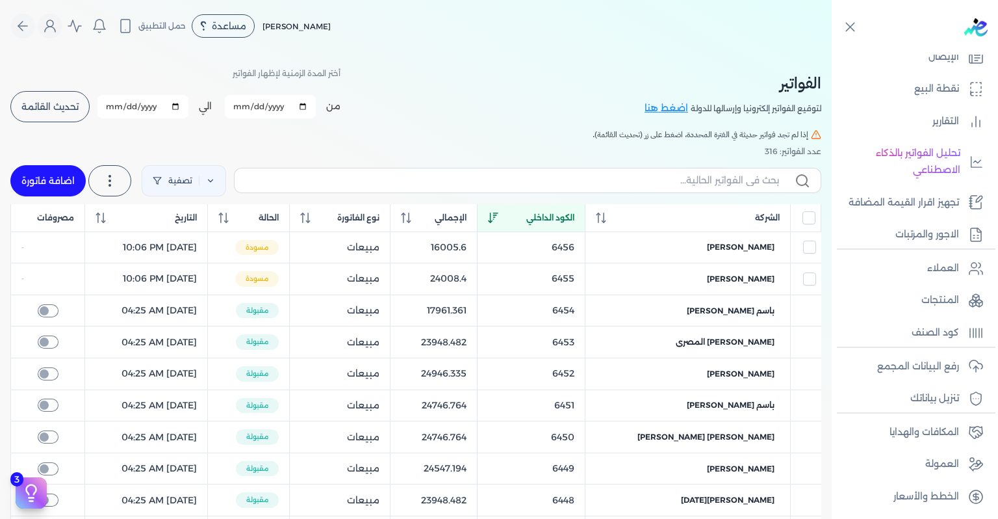
click at [68, 114] on button "تحديث القائمة" at bounding box center [49, 106] width 79 height 31
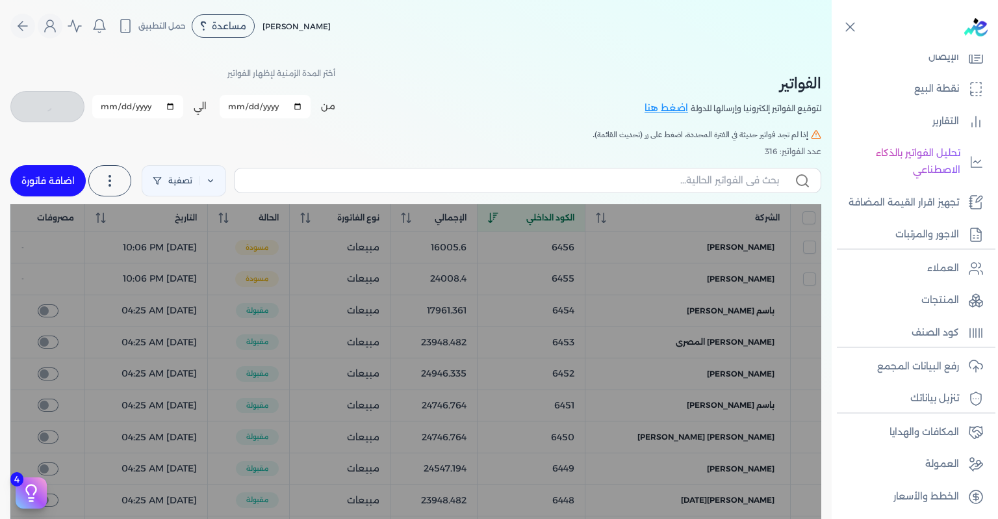
checkbox input "false"
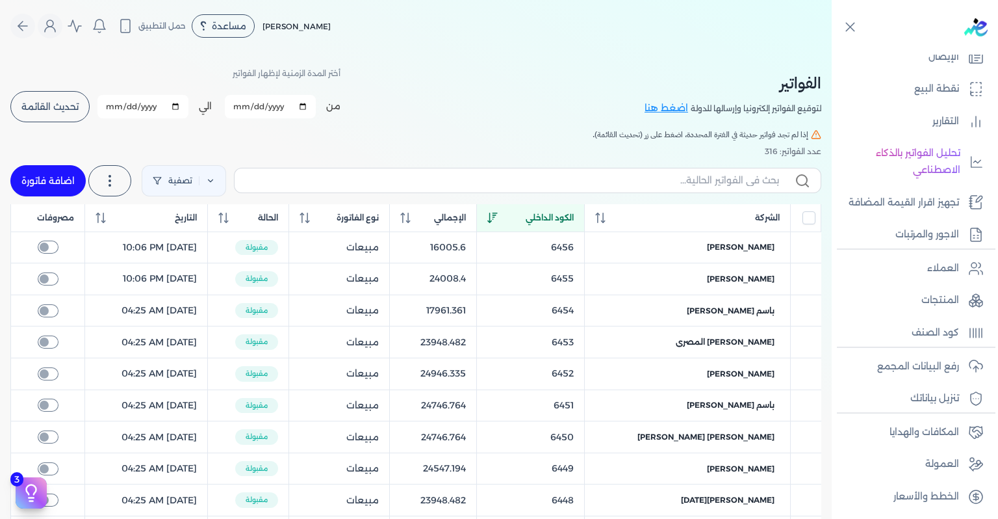
click at [574, 213] on span "الكود الداخلي" at bounding box center [550, 218] width 48 height 12
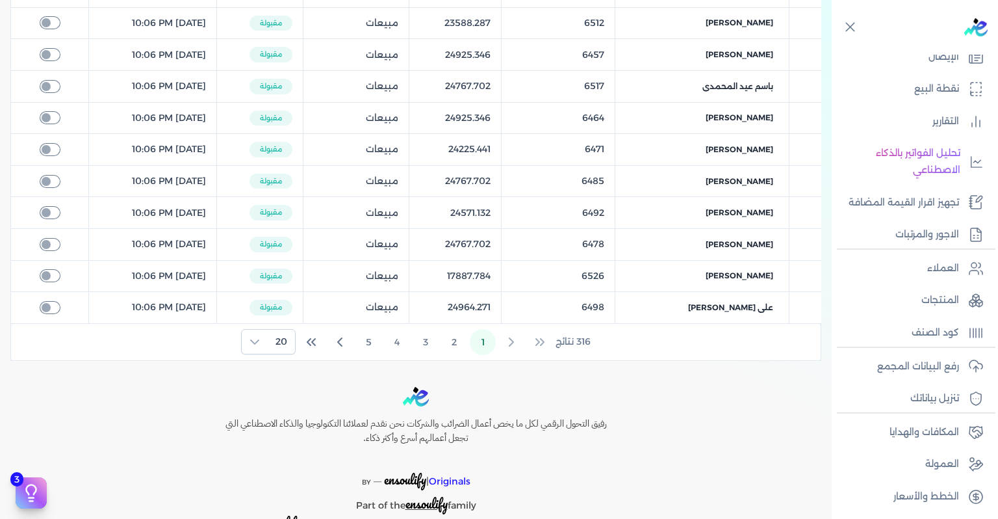
scroll to position [575, 0]
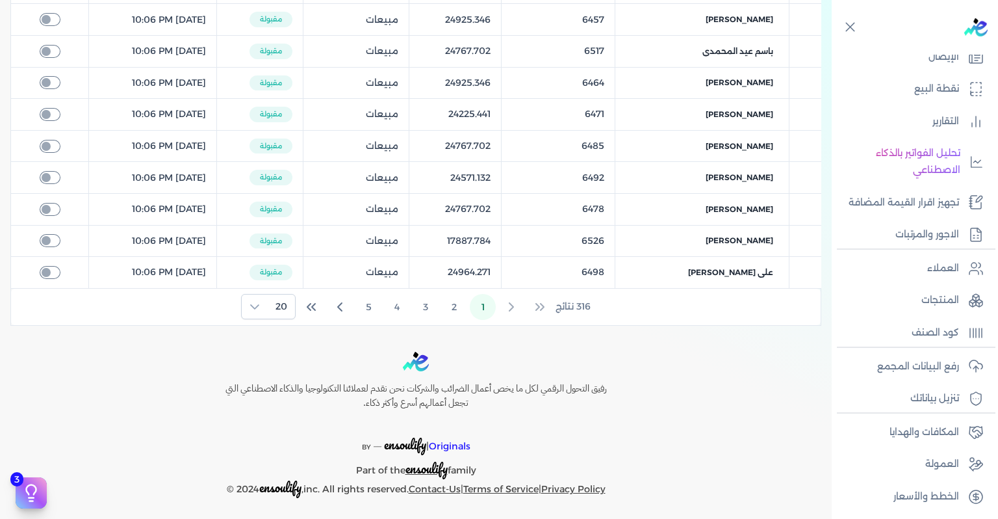
click at [478, 302] on button "1" at bounding box center [483, 307] width 26 height 26
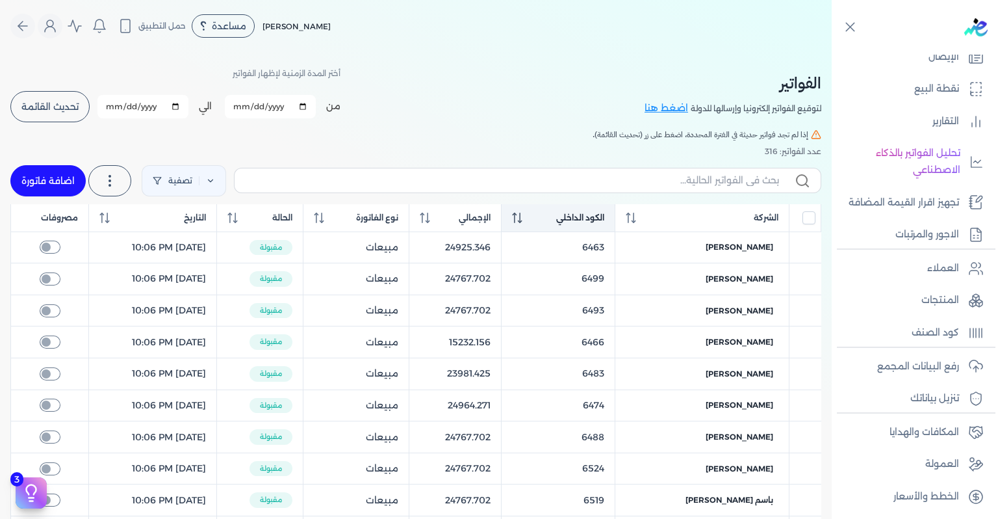
click at [605, 220] on span "الكود الداخلي" at bounding box center [580, 218] width 48 height 12
click at [605, 220] on span "الكود الداخلي" at bounding box center [581, 218] width 48 height 12
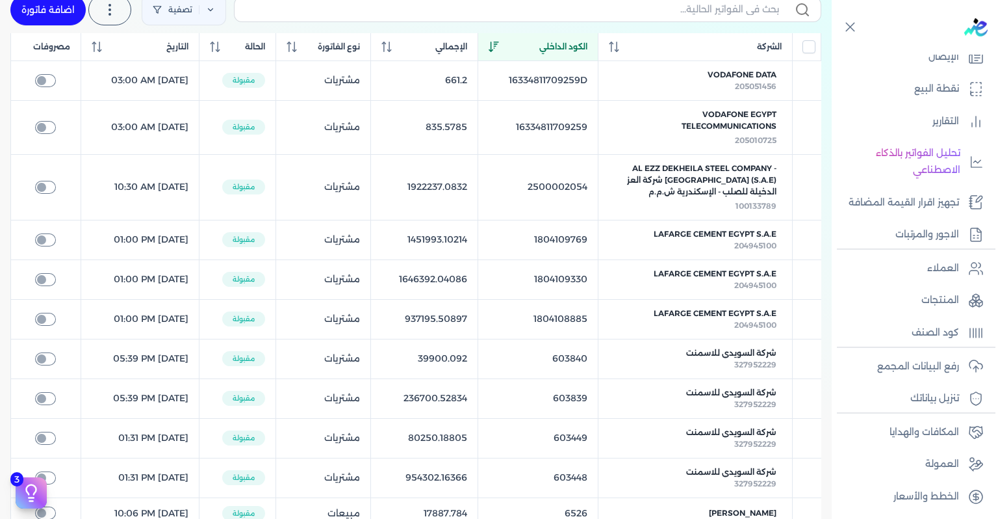
scroll to position [390, 0]
